Goal: Transaction & Acquisition: Register for event/course

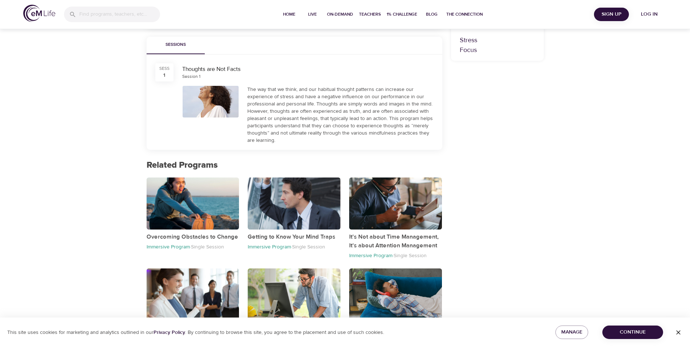
scroll to position [272, 0]
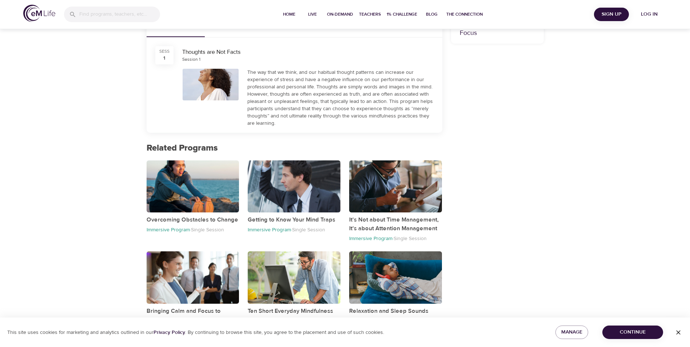
click at [619, 328] on span "Continue" at bounding box center [632, 332] width 49 height 9
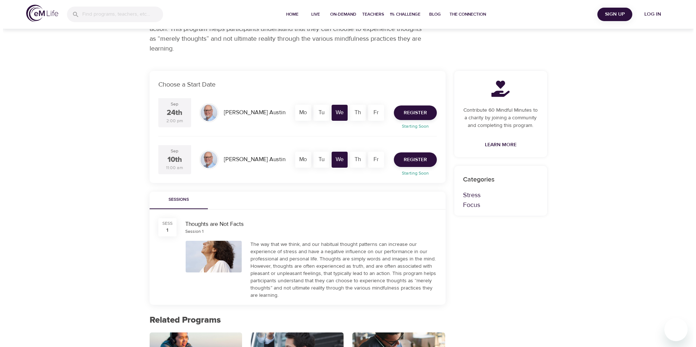
scroll to position [53, 0]
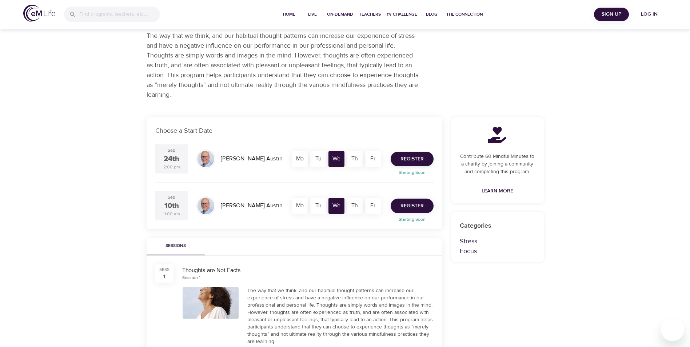
click at [416, 203] on span "Register" at bounding box center [412, 206] width 23 height 9
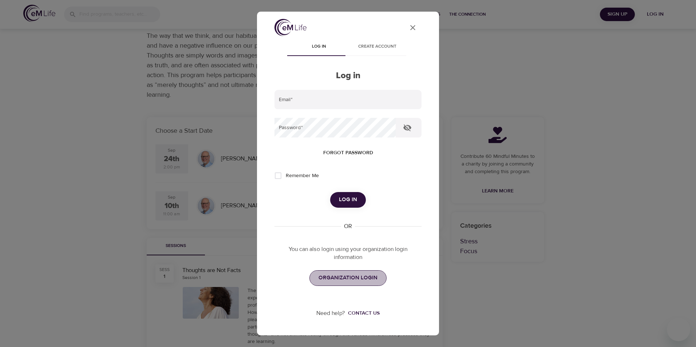
click at [354, 276] on span "ORGANIZATION LOGIN" at bounding box center [347, 277] width 59 height 9
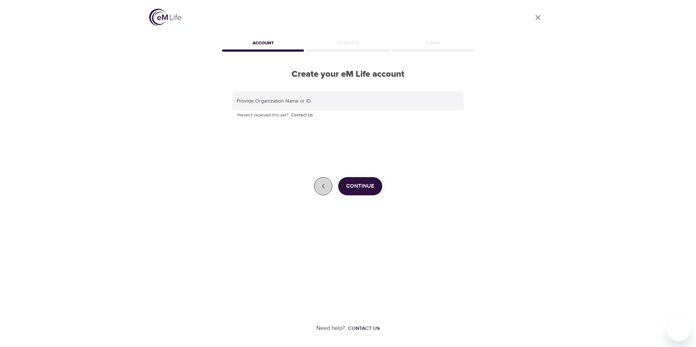
click at [323, 186] on icon "button" at bounding box center [323, 186] width 9 height 9
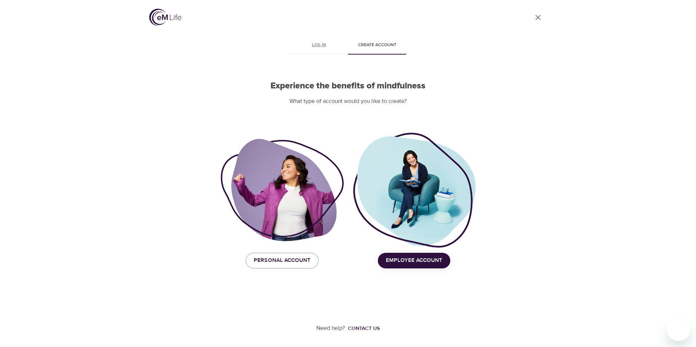
click at [321, 45] on span "Log in" at bounding box center [318, 45] width 49 height 8
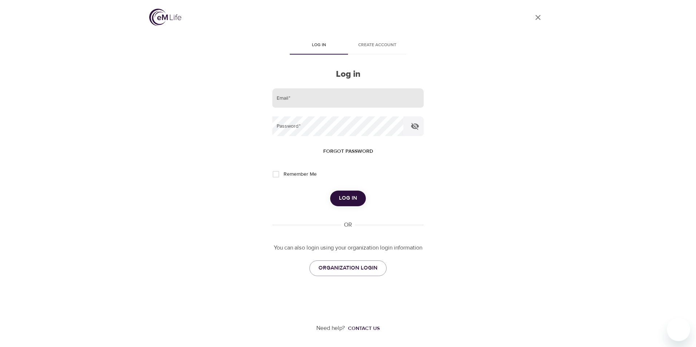
click at [295, 96] on input "email" at bounding box center [347, 98] width 151 height 20
type input "crwalls@aetna.com"
